Goal: Find specific page/section: Find specific page/section

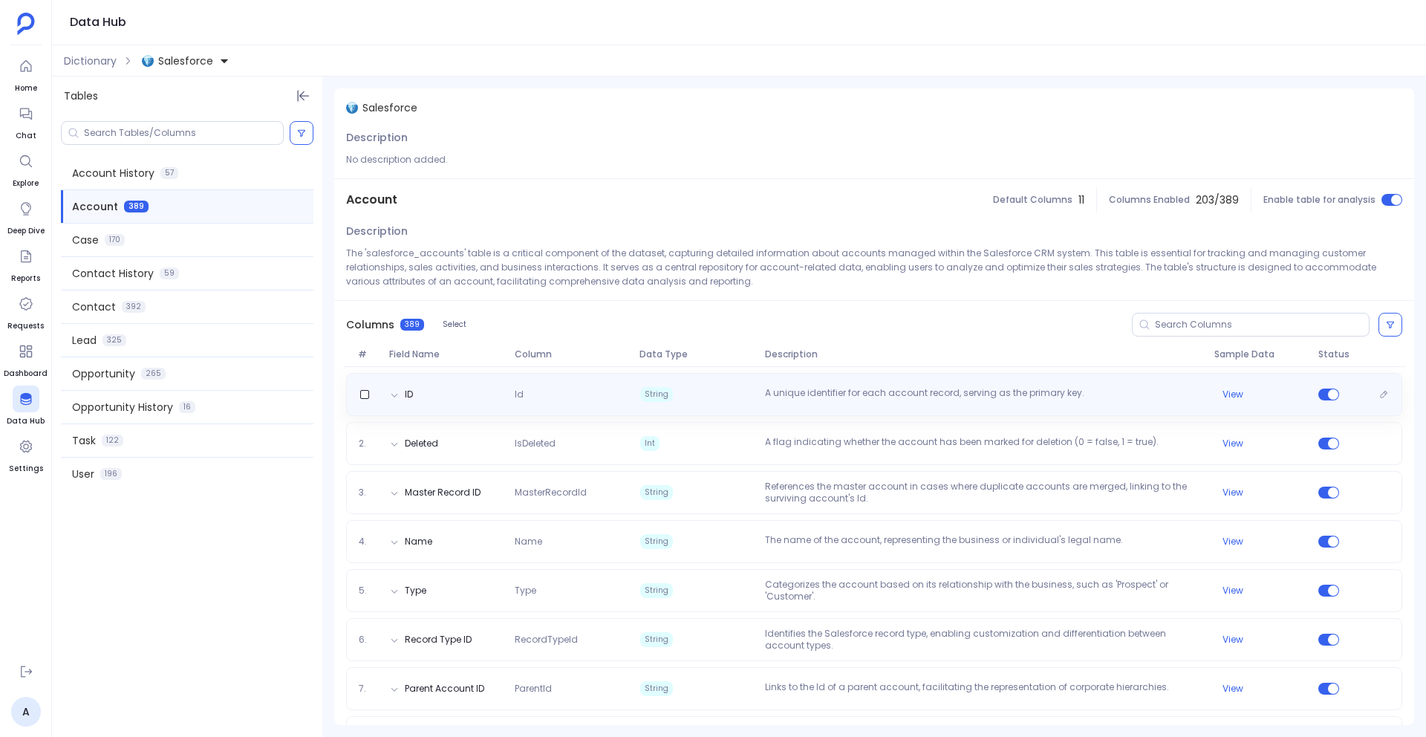
click at [399, 391] on div "ID" at bounding box center [401, 394] width 35 height 12
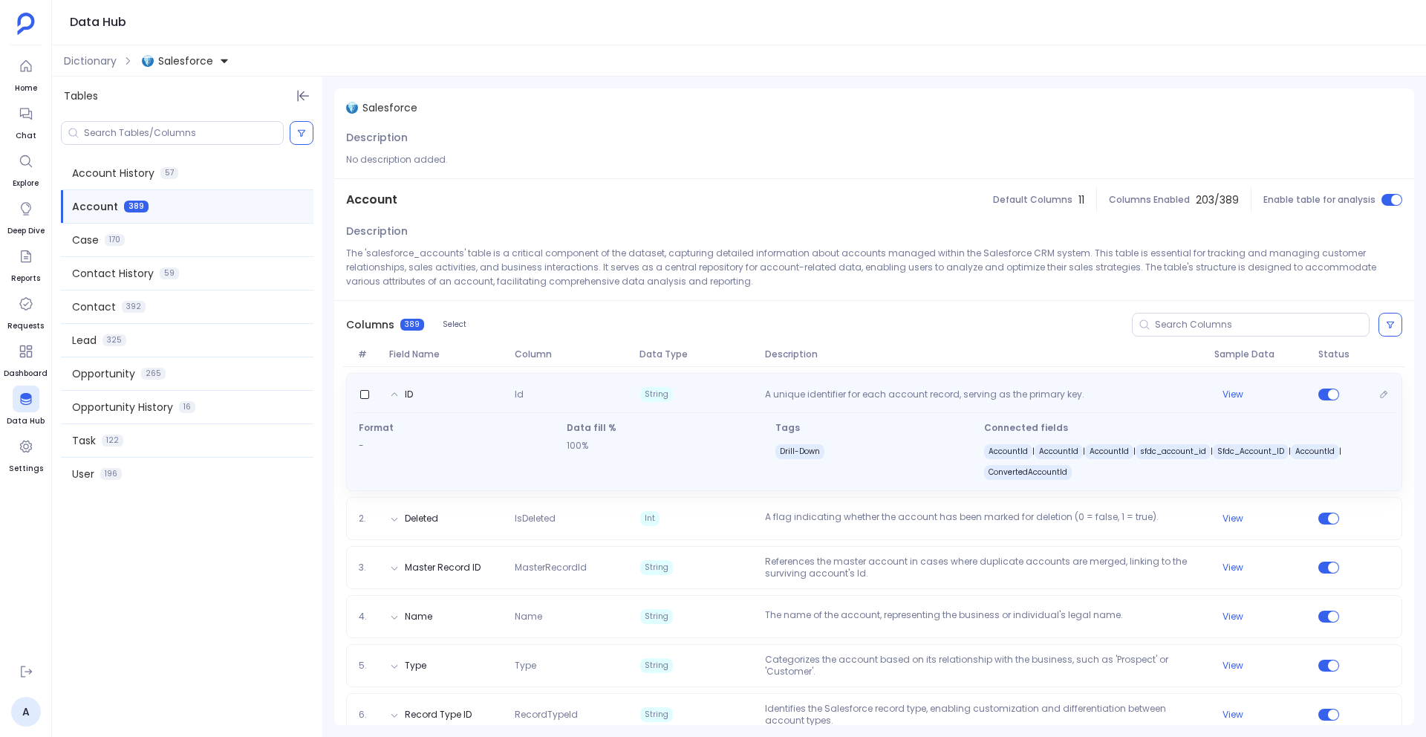
click at [399, 392] on div "ID" at bounding box center [401, 395] width 35 height 15
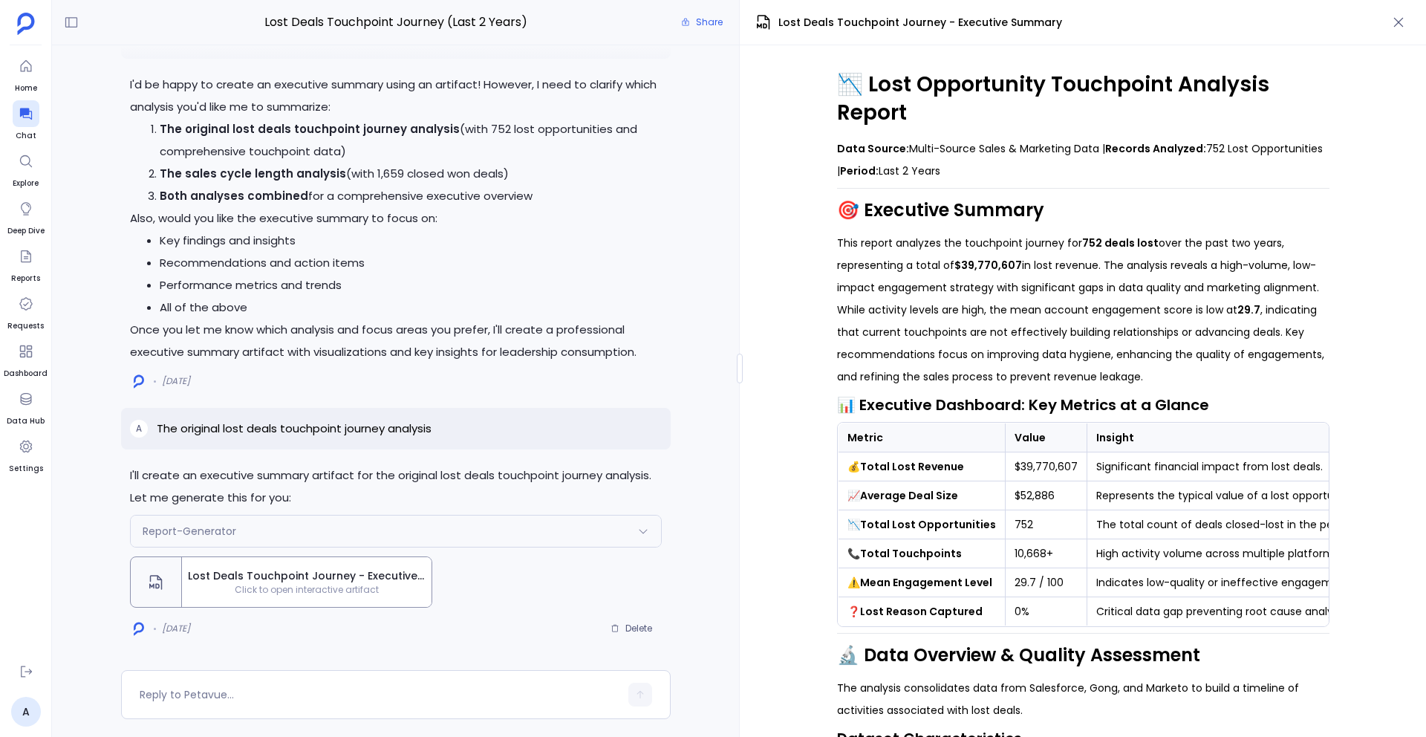
scroll to position [0, 27]
